Goal: Information Seeking & Learning: Find contact information

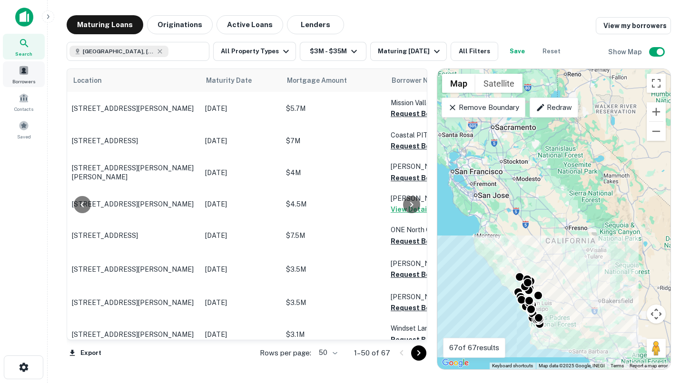
scroll to position [678, 106]
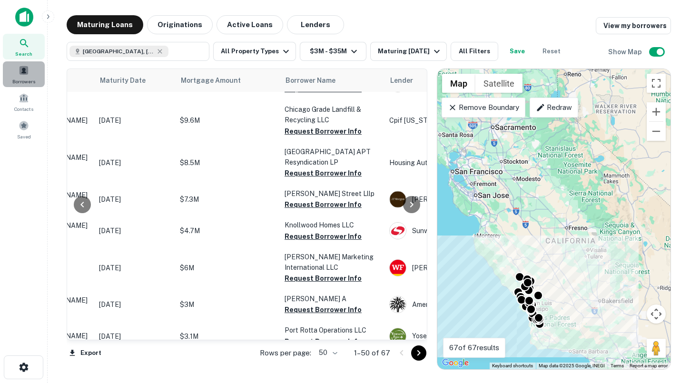
click at [26, 72] on span at bounding box center [24, 70] width 10 height 10
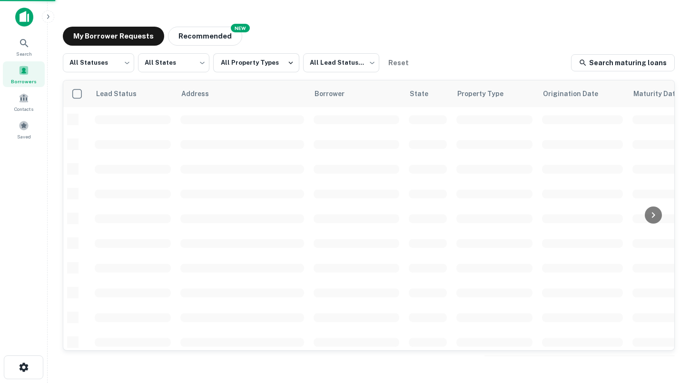
scroll to position [108, 0]
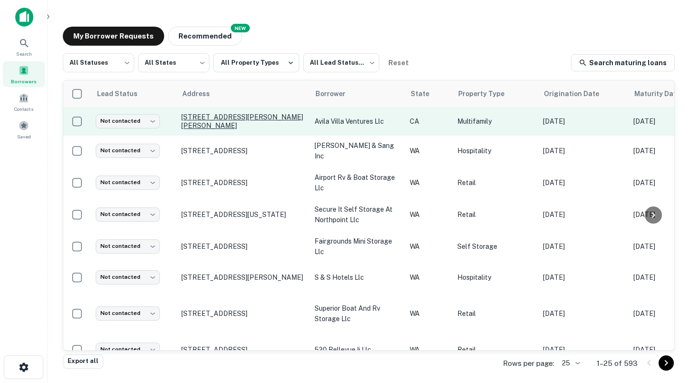
click at [231, 118] on p "[STREET_ADDRESS][PERSON_NAME][PERSON_NAME]" at bounding box center [243, 121] width 124 height 17
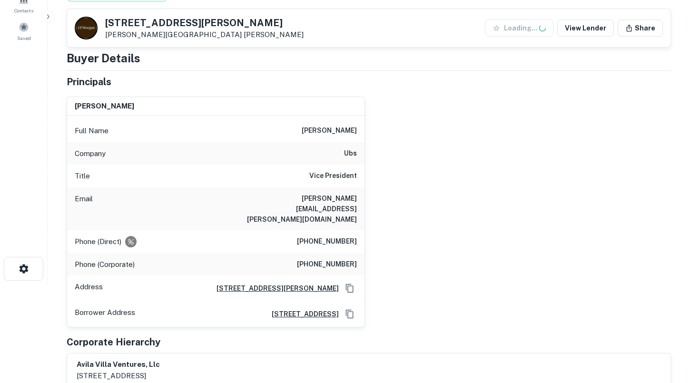
scroll to position [101, 0]
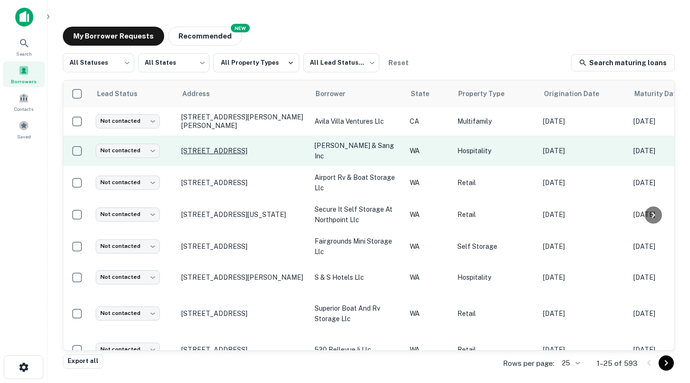
click at [236, 150] on p "[STREET_ADDRESS]" at bounding box center [243, 151] width 124 height 9
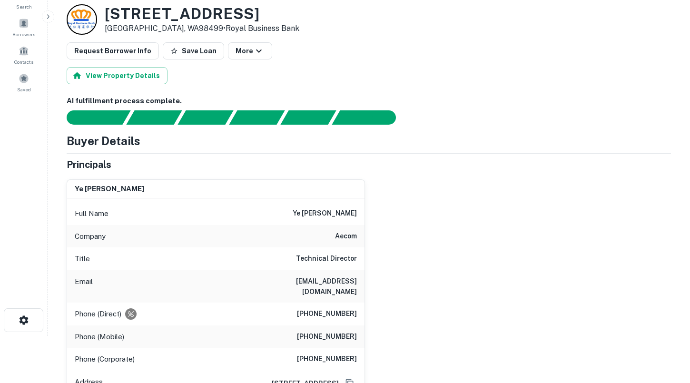
scroll to position [50, 0]
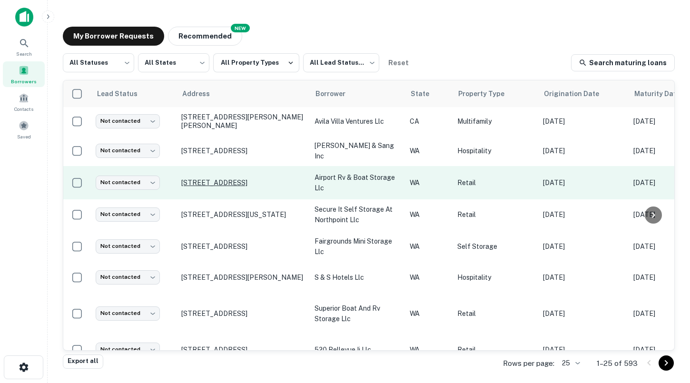
click at [243, 178] on p "[STREET_ADDRESS]" at bounding box center [243, 182] width 124 height 9
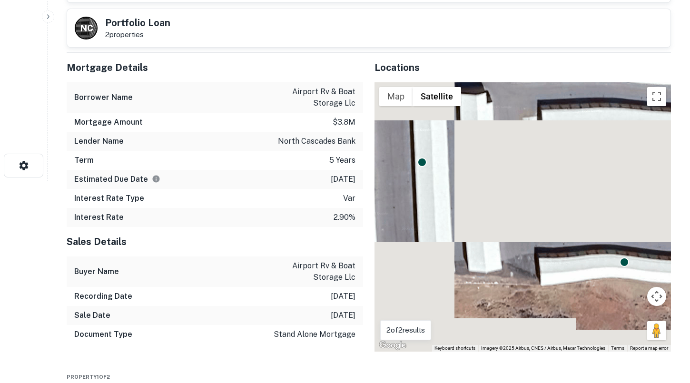
scroll to position [205, 0]
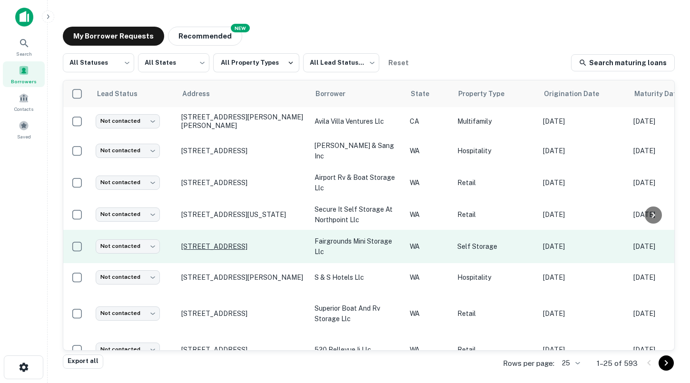
click at [238, 244] on p "[STREET_ADDRESS]" at bounding box center [243, 246] width 124 height 9
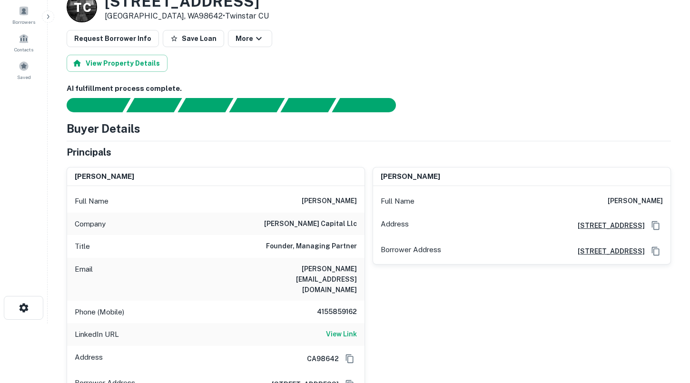
scroll to position [86, 0]
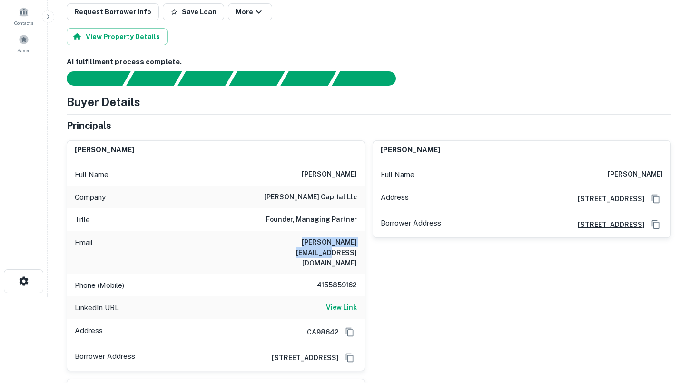
drag, startPoint x: 279, startPoint y: 241, endPoint x: 356, endPoint y: 241, distance: 76.6
click at [357, 241] on div "Email [PERSON_NAME][EMAIL_ADDRESS][DOMAIN_NAME]" at bounding box center [215, 252] width 297 height 43
copy h6 "[PERSON_NAME][EMAIL_ADDRESS][DOMAIN_NAME]"
click at [296, 197] on h6 "[PERSON_NAME] capital llc" at bounding box center [310, 197] width 93 height 11
drag, startPoint x: 320, startPoint y: 175, endPoint x: 362, endPoint y: 175, distance: 41.9
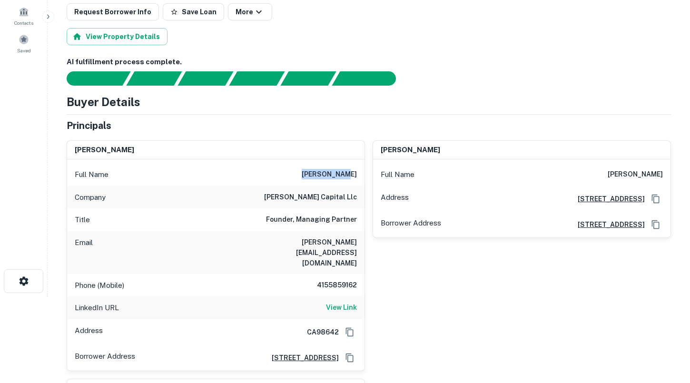
click at [362, 175] on div "Full Name [PERSON_NAME]" at bounding box center [215, 174] width 297 height 23
copy h6 "[PERSON_NAME]"
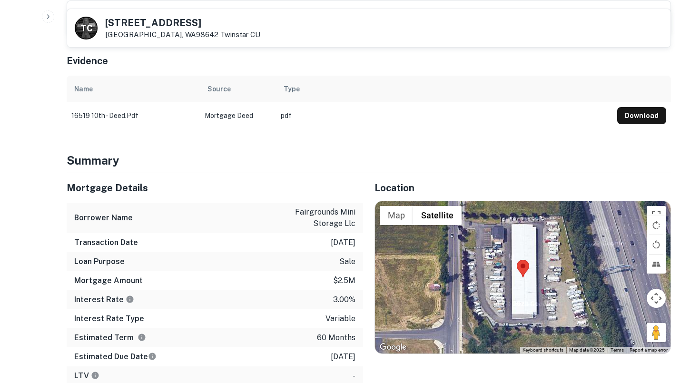
scroll to position [591, 0]
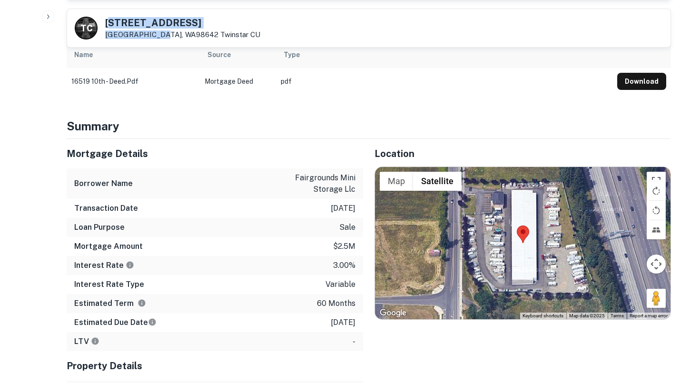
drag, startPoint x: 153, startPoint y: 35, endPoint x: 109, endPoint y: 22, distance: 45.5
click at [109, 22] on div "[STREET_ADDRESS][GEOGRAPHIC_DATA] CU" at bounding box center [182, 28] width 155 height 21
click at [152, 32] on p "[GEOGRAPHIC_DATA] CU" at bounding box center [182, 34] width 155 height 9
drag, startPoint x: 152, startPoint y: 33, endPoint x: 111, endPoint y: 23, distance: 42.0
click at [111, 23] on div "[STREET_ADDRESS][GEOGRAPHIC_DATA] CU" at bounding box center [182, 28] width 155 height 21
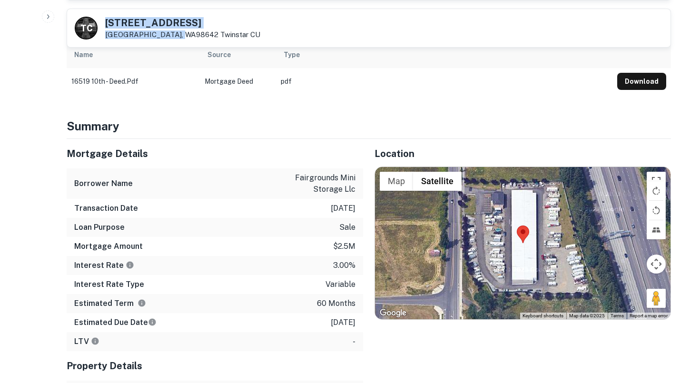
copy div "[STREET_ADDRESS]"
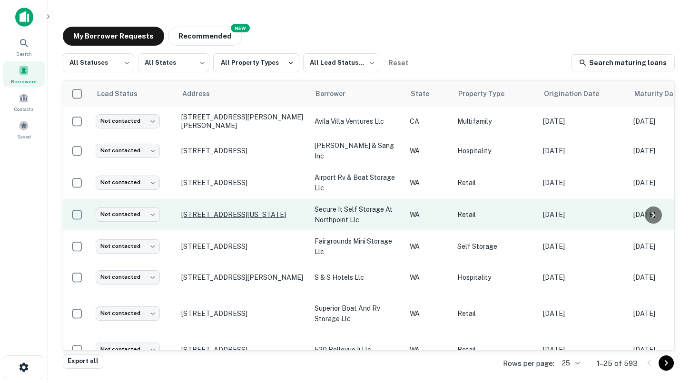
click at [242, 216] on p "[STREET_ADDRESS][US_STATE]" at bounding box center [243, 214] width 124 height 9
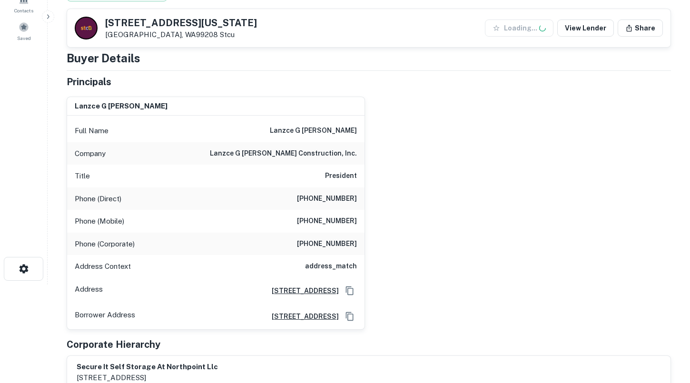
scroll to position [99, 0]
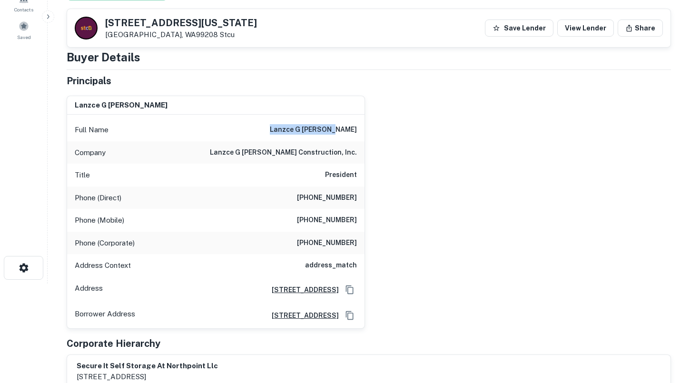
drag, startPoint x: 296, startPoint y: 128, endPoint x: 358, endPoint y: 128, distance: 62.8
click at [358, 128] on div "Full Name [PERSON_NAME]" at bounding box center [215, 129] width 297 height 23
copy h6 "lanzce g [PERSON_NAME]"
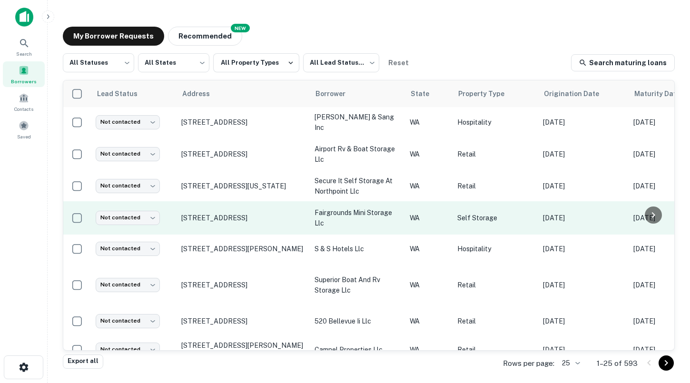
scroll to position [30, 0]
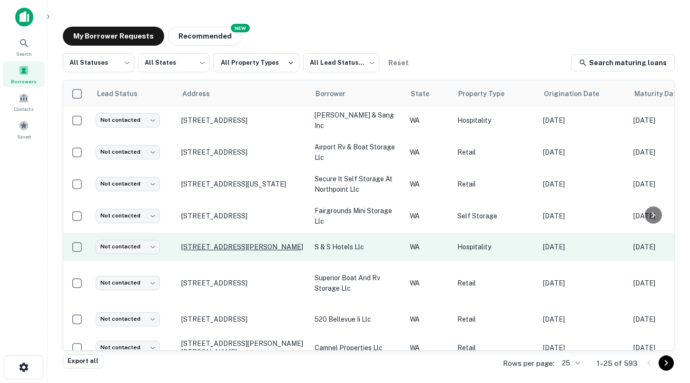
click at [215, 245] on p "[STREET_ADDRESS][PERSON_NAME]" at bounding box center [243, 247] width 124 height 9
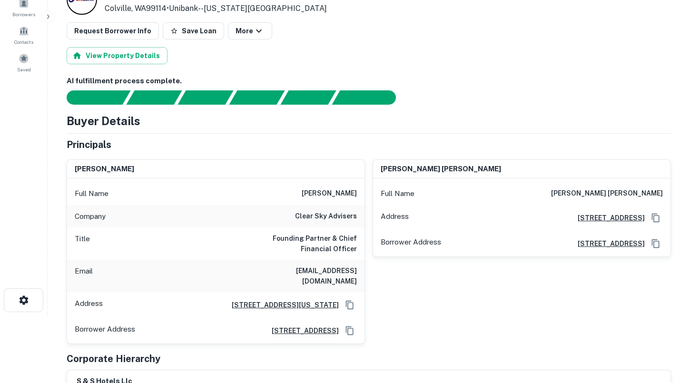
scroll to position [56, 0]
